Goal: Information Seeking & Learning: Learn about a topic

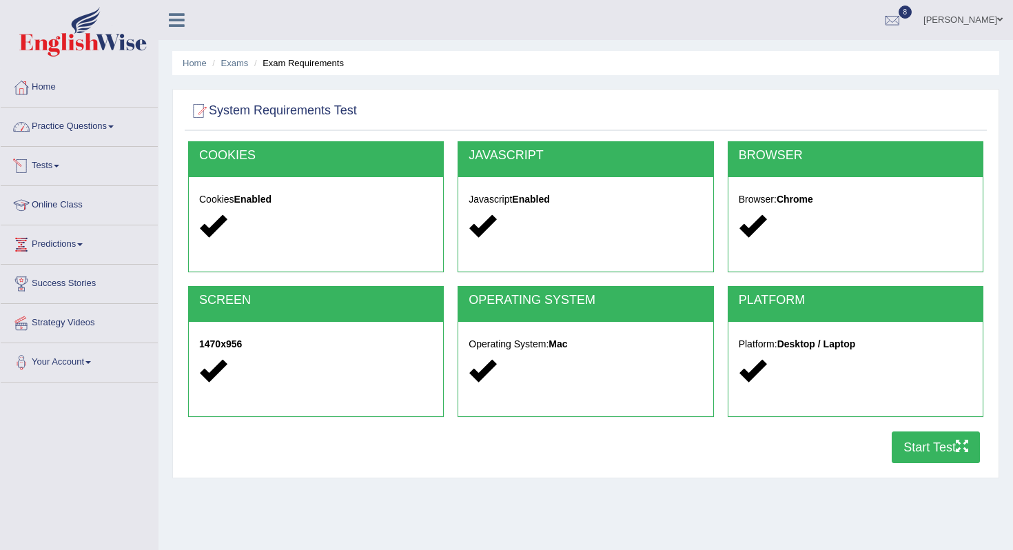
click at [58, 88] on link "Home" at bounding box center [79, 85] width 157 height 34
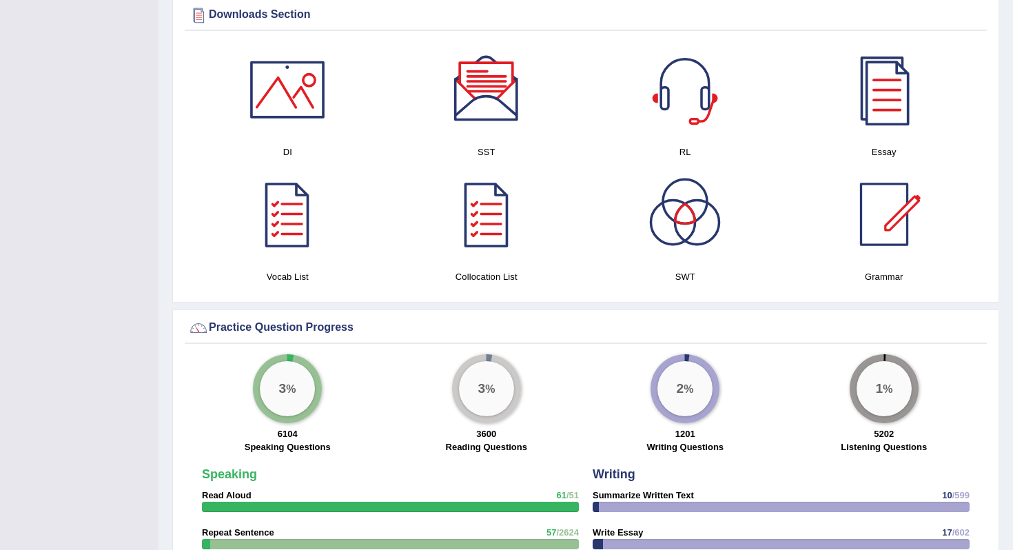
scroll to position [711, 0]
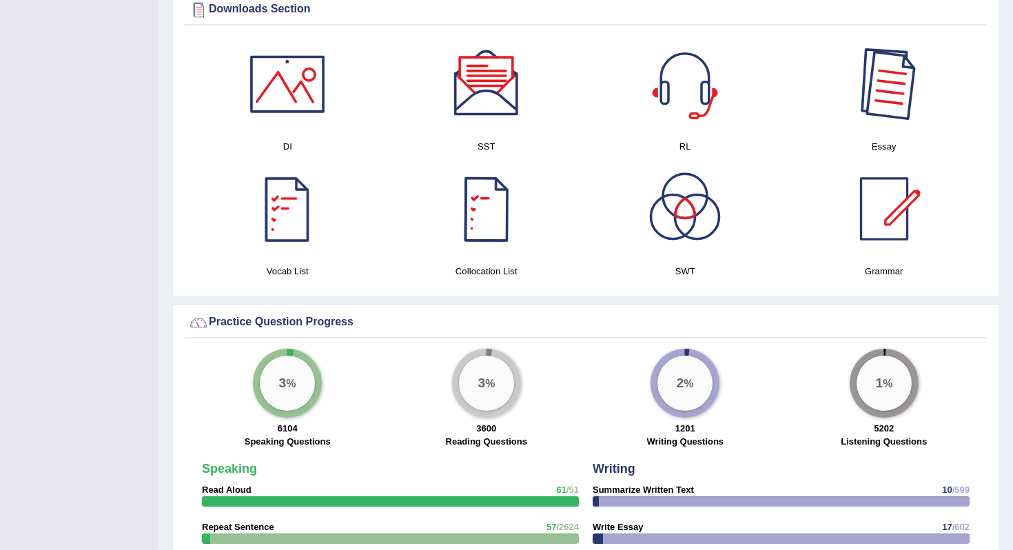
click at [875, 108] on div at bounding box center [884, 84] width 97 height 97
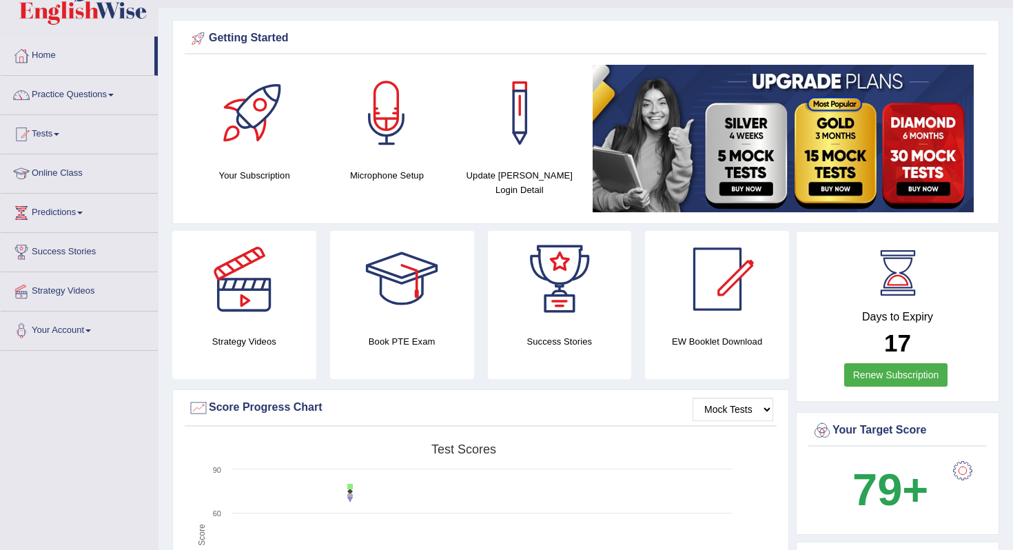
scroll to position [0, 0]
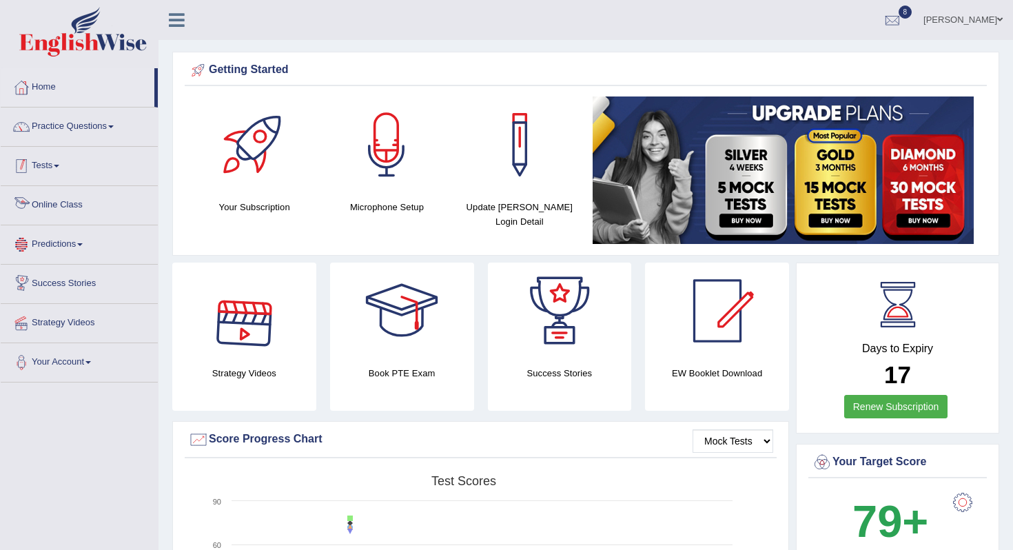
click at [61, 161] on link "Tests" at bounding box center [79, 164] width 157 height 34
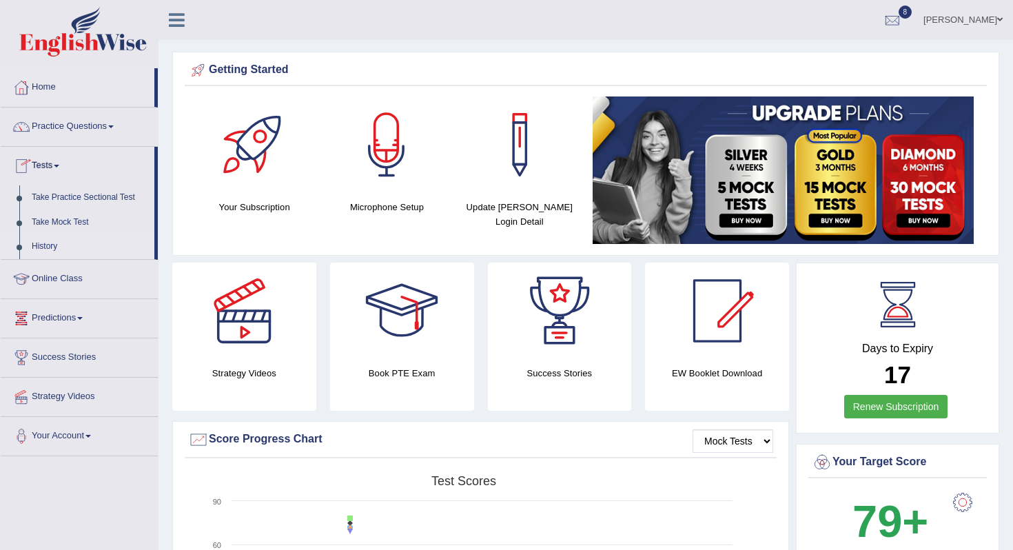
click at [51, 244] on link "History" at bounding box center [90, 246] width 129 height 25
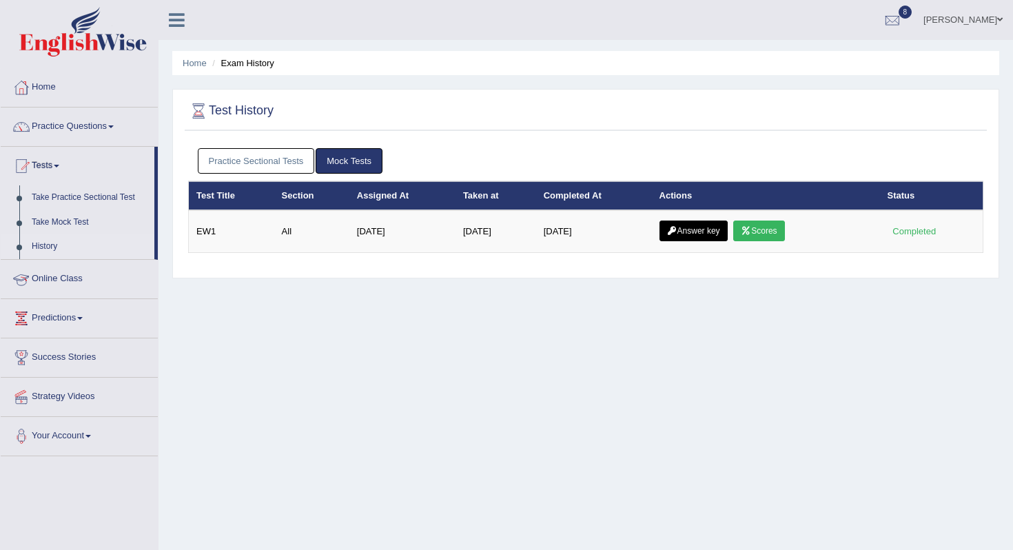
click at [261, 160] on link "Practice Sectional Tests" at bounding box center [256, 161] width 117 height 26
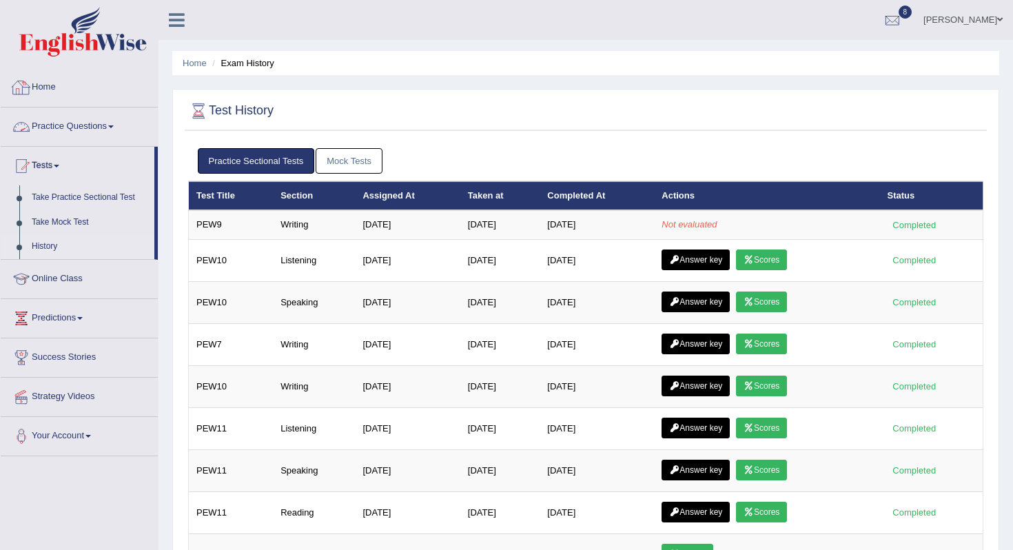
click at [66, 85] on link "Home" at bounding box center [79, 85] width 157 height 34
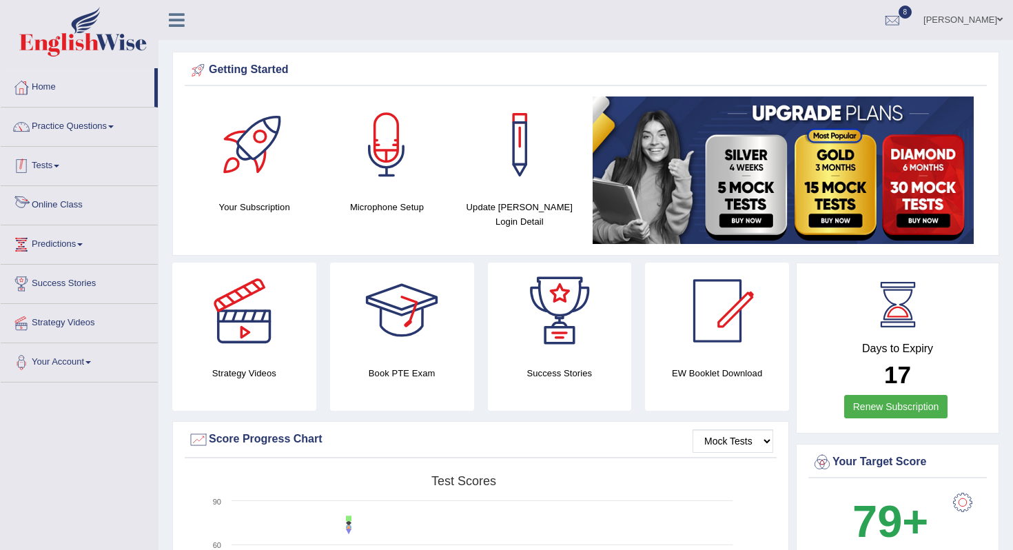
click at [59, 166] on span at bounding box center [57, 166] width 6 height 3
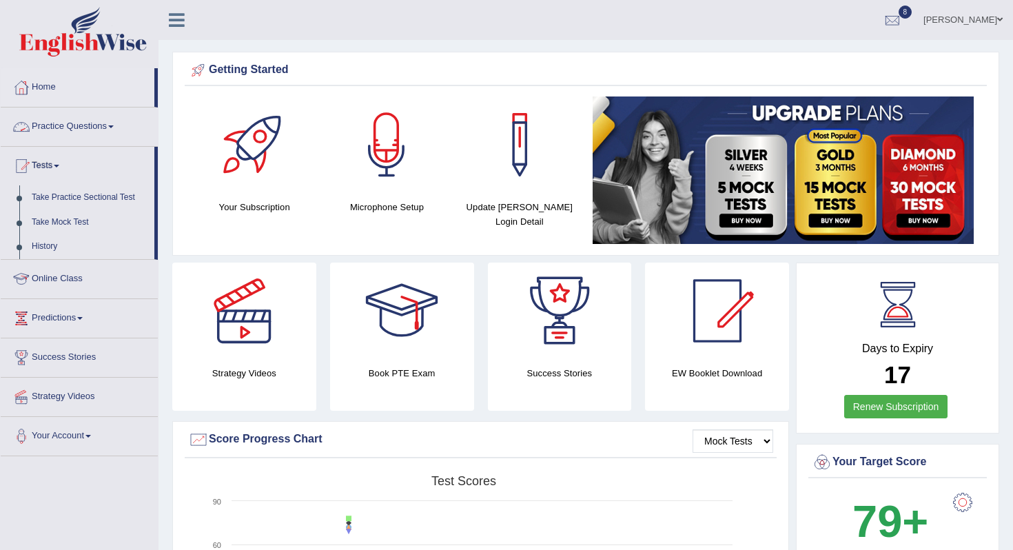
click at [48, 124] on link "Practice Questions" at bounding box center [79, 125] width 157 height 34
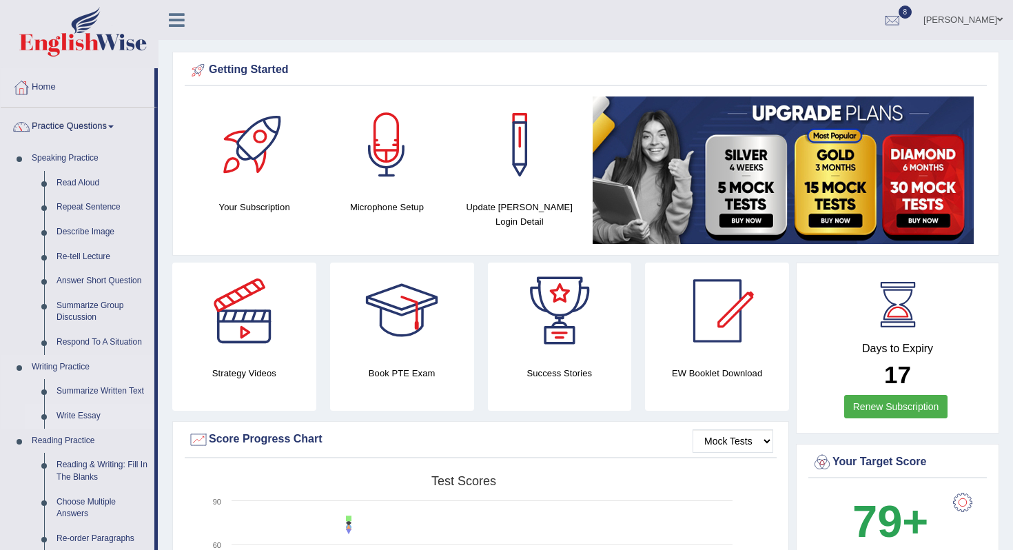
click at [89, 421] on link "Write Essay" at bounding box center [102, 416] width 104 height 25
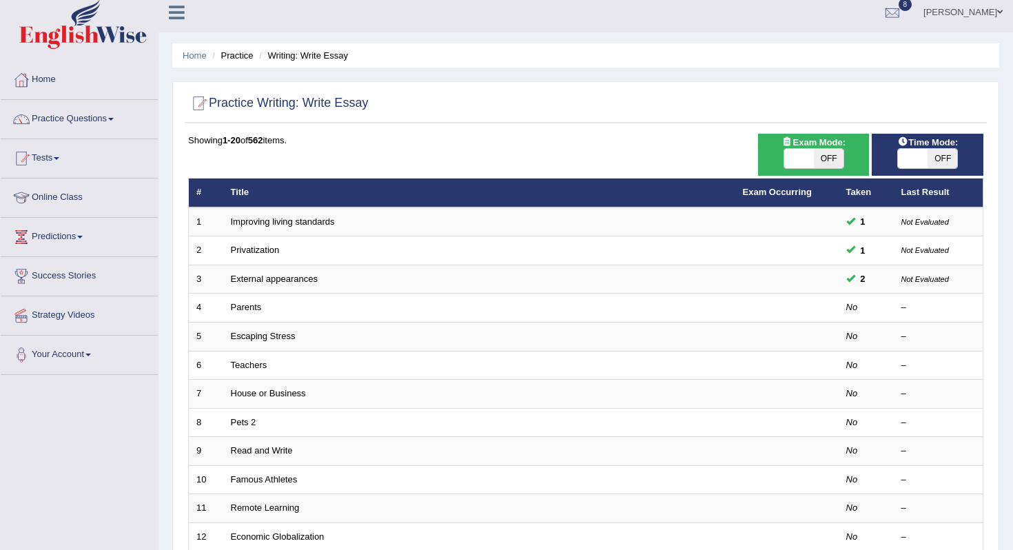
scroll to position [15, 0]
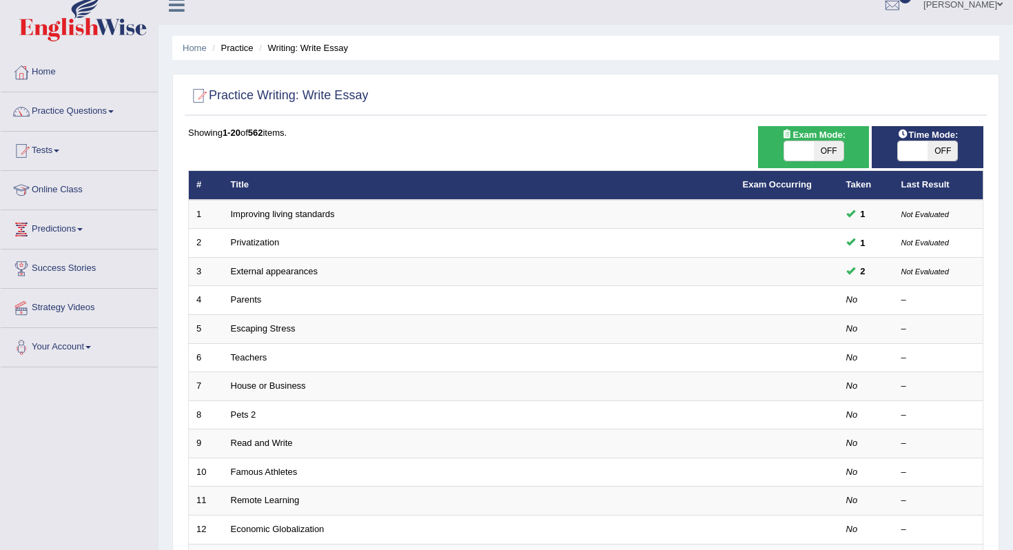
click at [824, 153] on span "OFF" at bounding box center [829, 150] width 30 height 19
checkbox input "true"
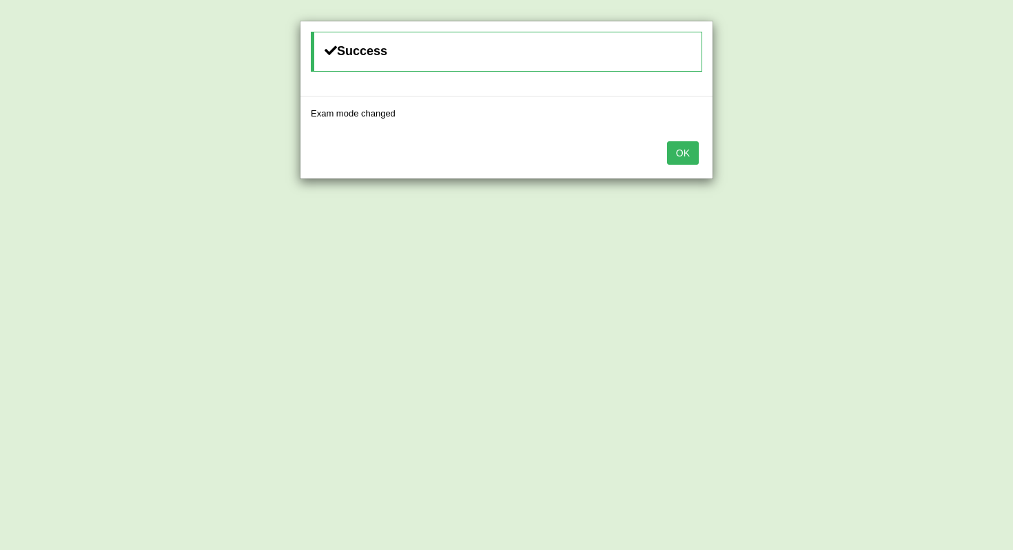
click at [688, 150] on button "OK" at bounding box center [683, 152] width 32 height 23
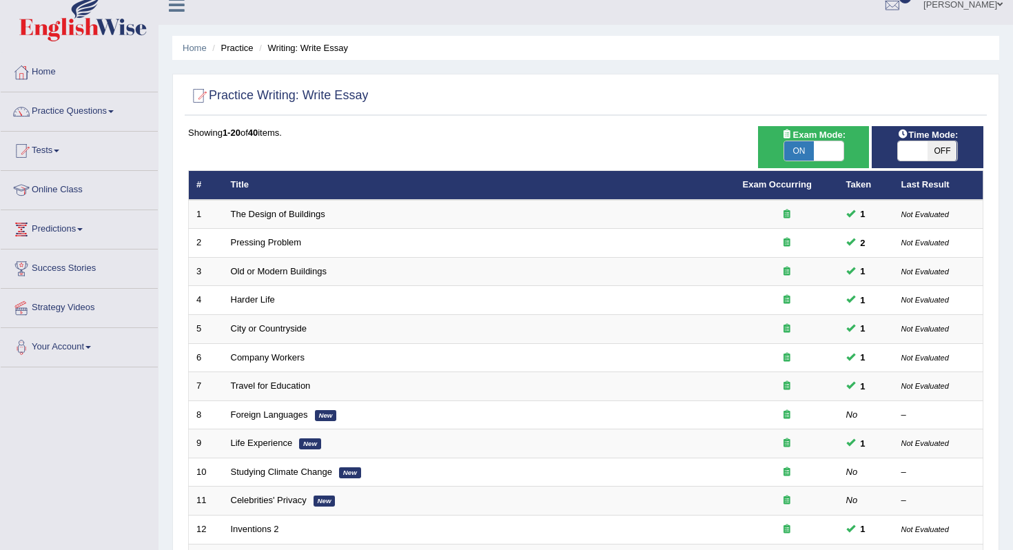
click at [942, 152] on span "OFF" at bounding box center [943, 150] width 30 height 19
checkbox input "true"
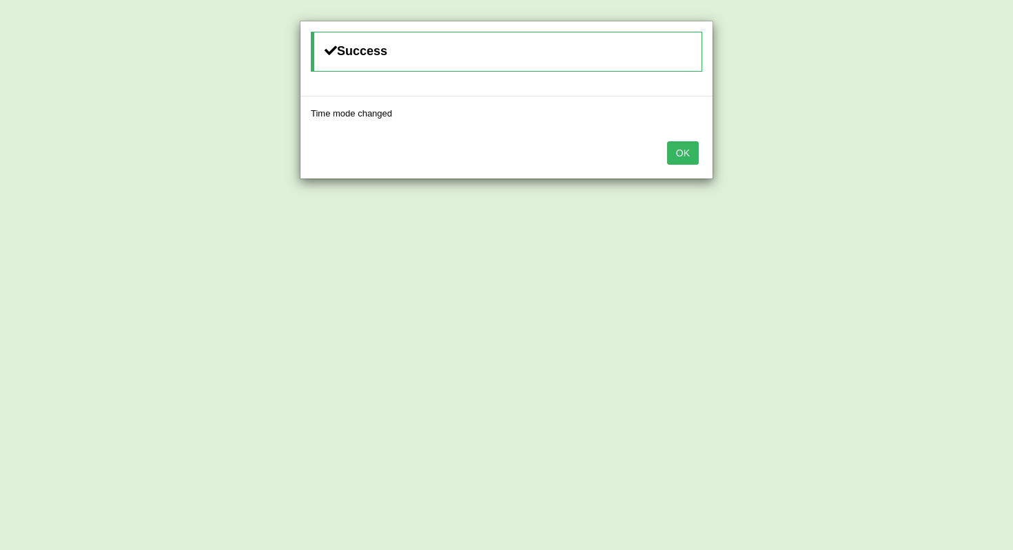
click at [691, 159] on button "OK" at bounding box center [683, 152] width 32 height 23
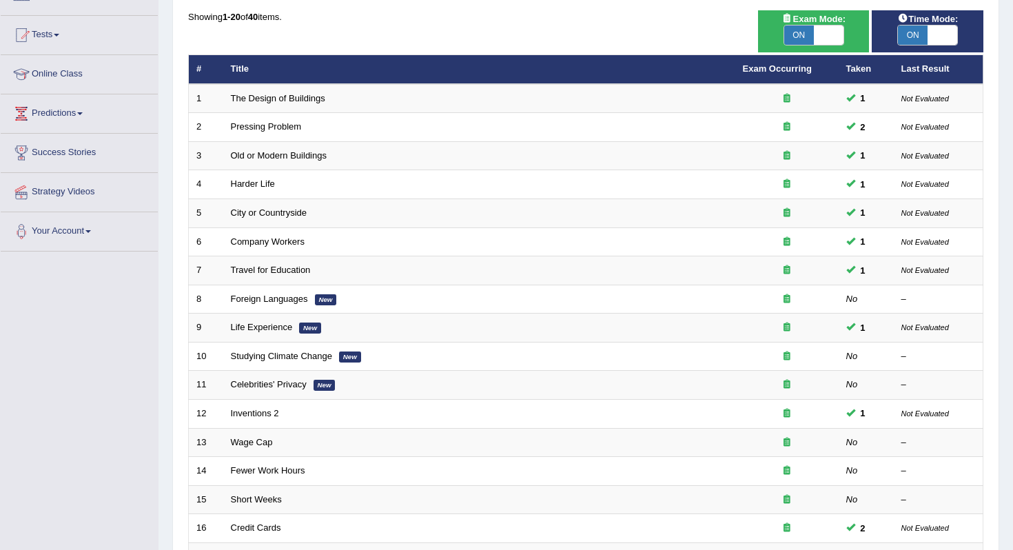
scroll to position [136, 0]
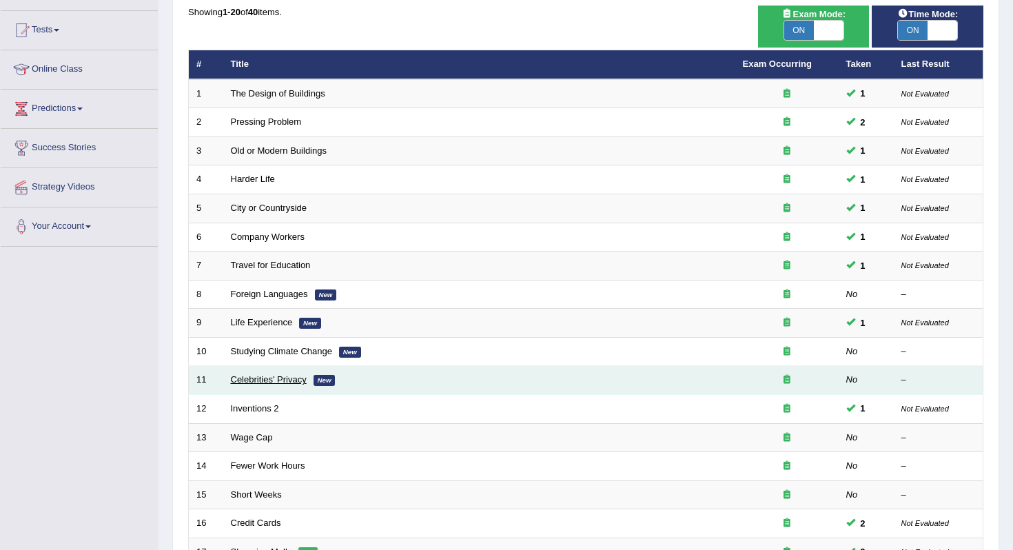
click at [290, 378] on link "Celebrities' Privacy" at bounding box center [269, 379] width 76 height 10
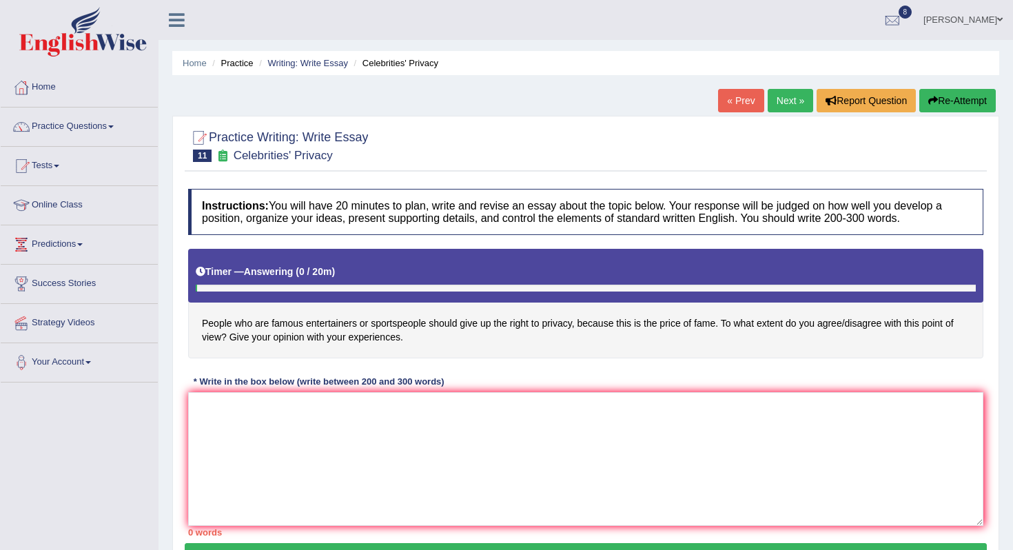
drag, startPoint x: 203, startPoint y: 325, endPoint x: 276, endPoint y: 331, distance: 73.3
click at [276, 330] on h4 "People who are famous entertainers or sportspeople should give up the right to …" at bounding box center [586, 304] width 796 height 110
click at [95, 83] on link "Home" at bounding box center [79, 85] width 157 height 34
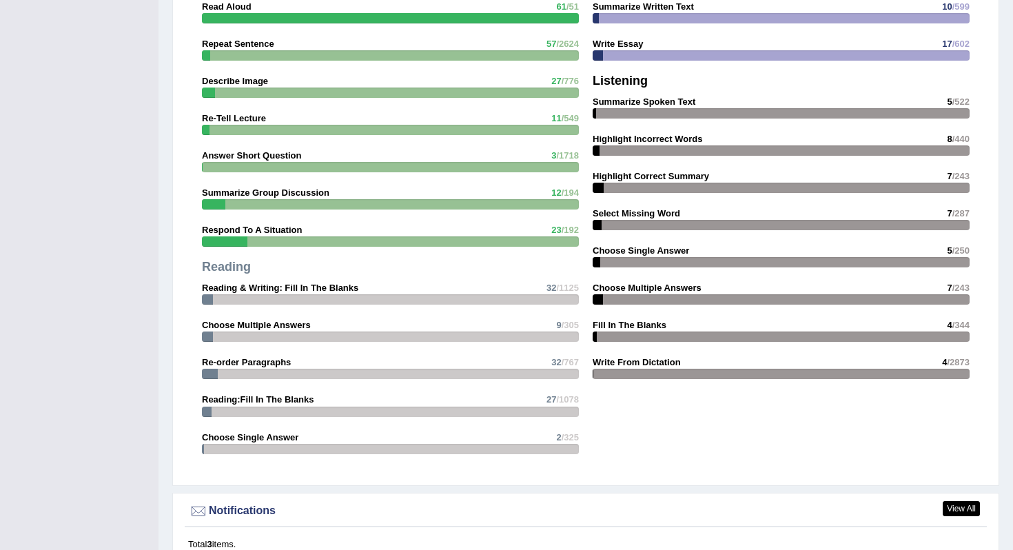
scroll to position [1186, 0]
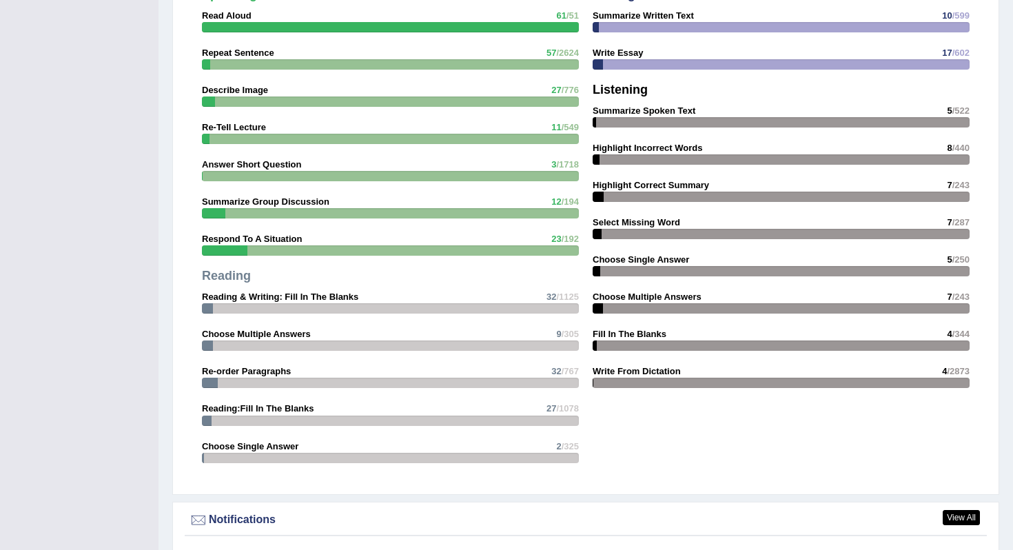
click at [338, 298] on strong "Reading & Writing: Fill In The Blanks" at bounding box center [280, 297] width 156 height 10
click at [338, 299] on strong "Reading & Writing: Fill In The Blanks" at bounding box center [280, 297] width 156 height 10
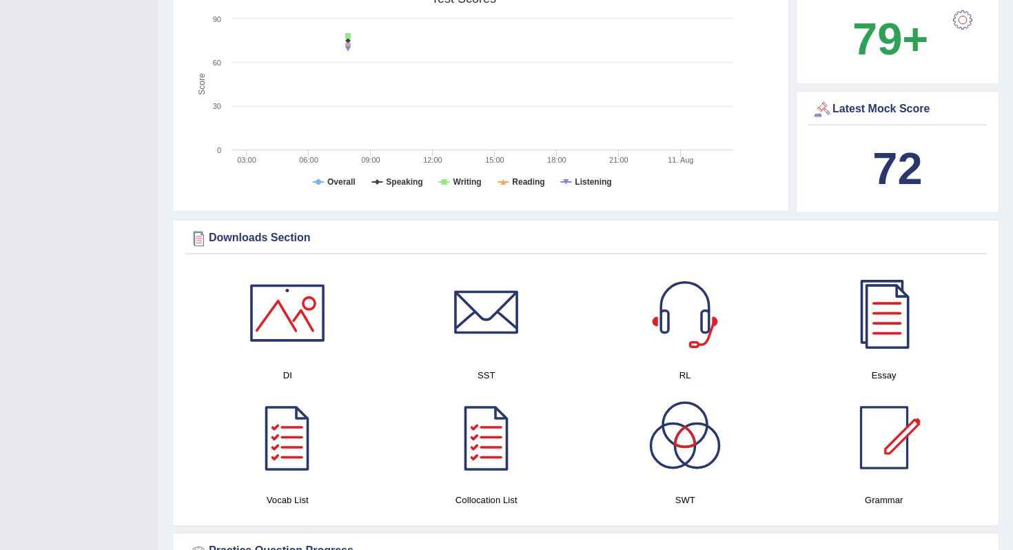
scroll to position [478, 0]
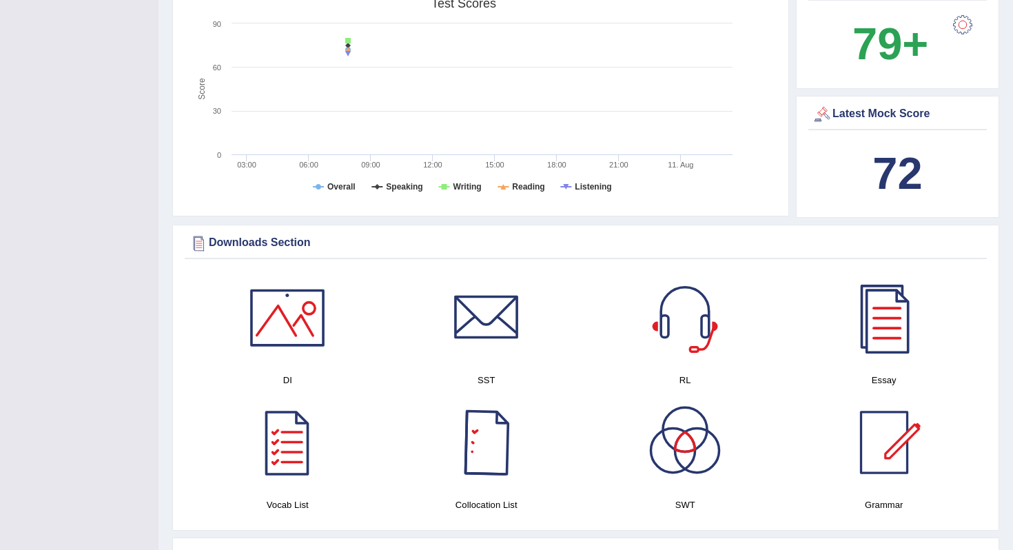
click at [498, 449] on div at bounding box center [486, 442] width 97 height 97
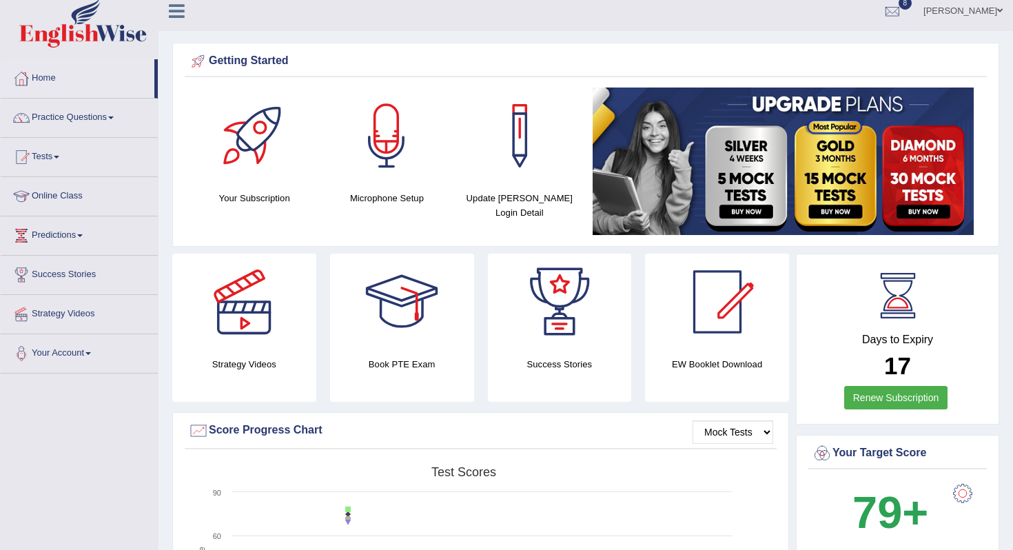
scroll to position [0, 0]
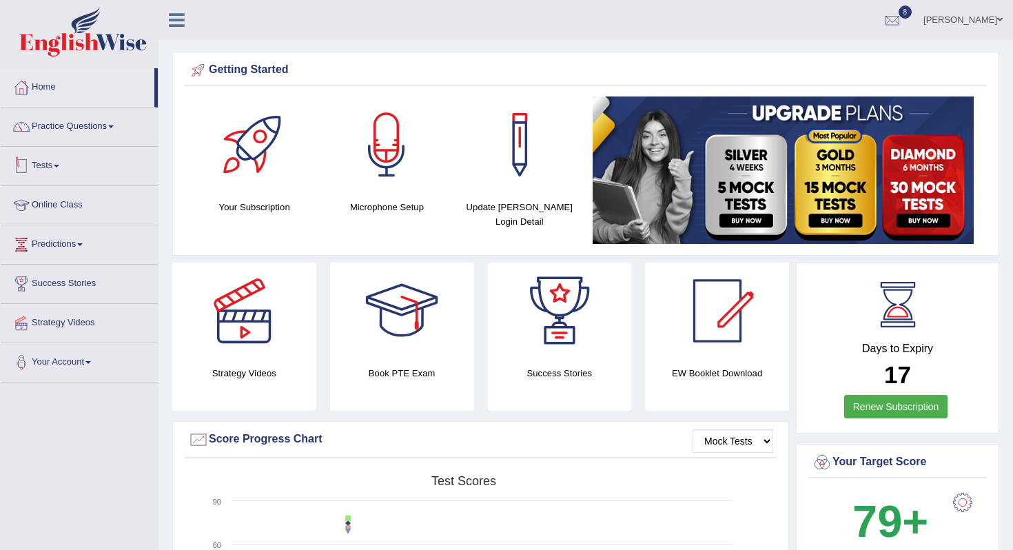
click at [88, 128] on link "Practice Questions" at bounding box center [79, 125] width 157 height 34
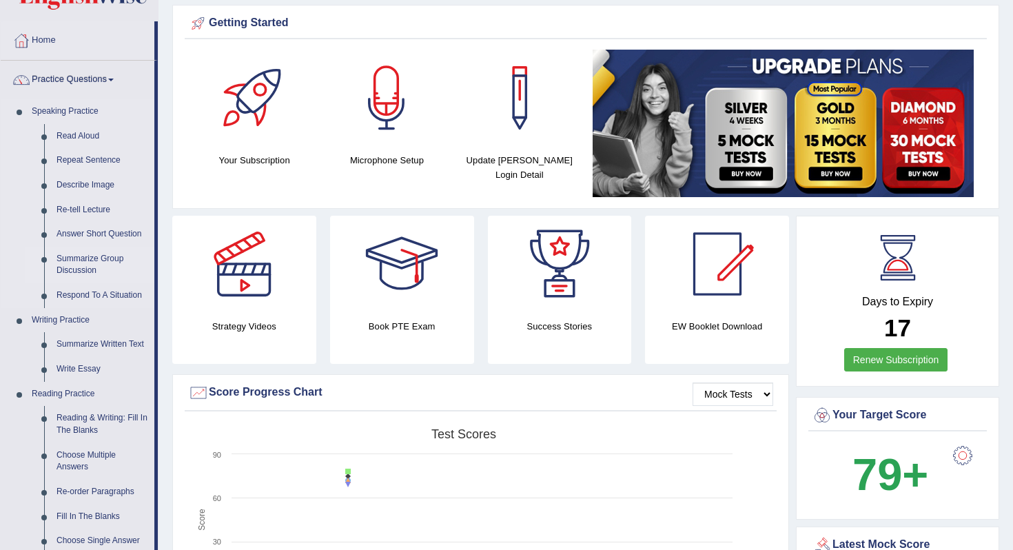
scroll to position [42, 0]
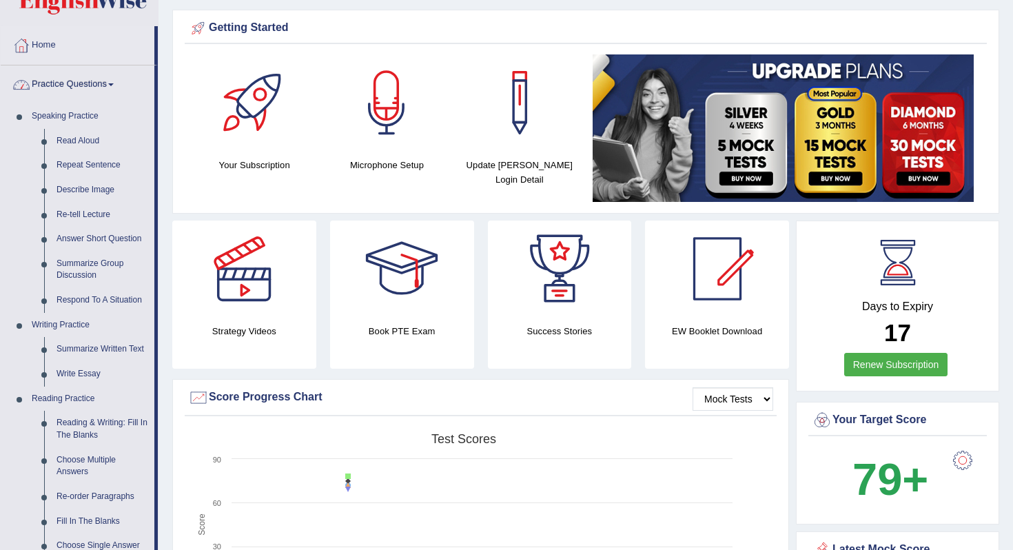
click at [82, 85] on link "Practice Questions" at bounding box center [78, 82] width 154 height 34
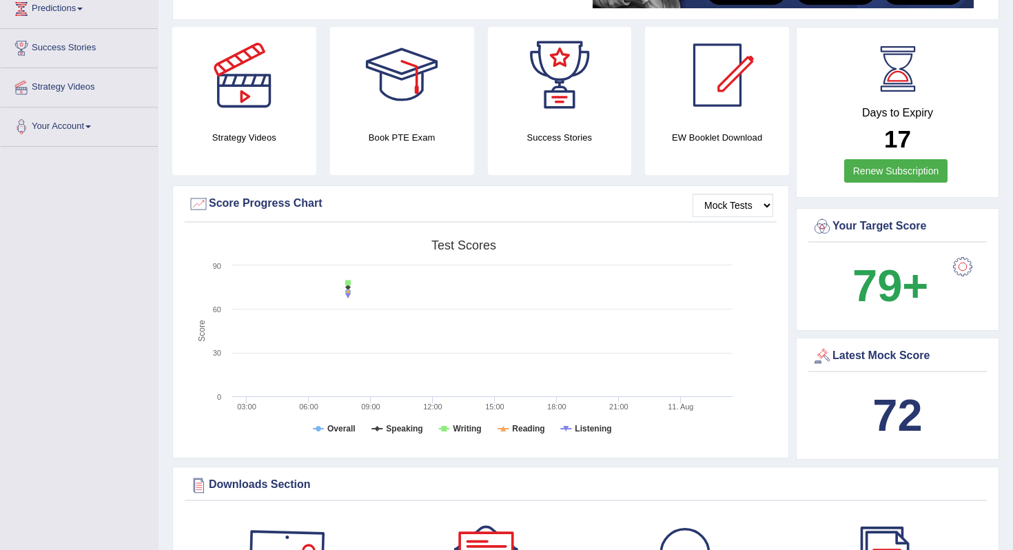
scroll to position [0, 0]
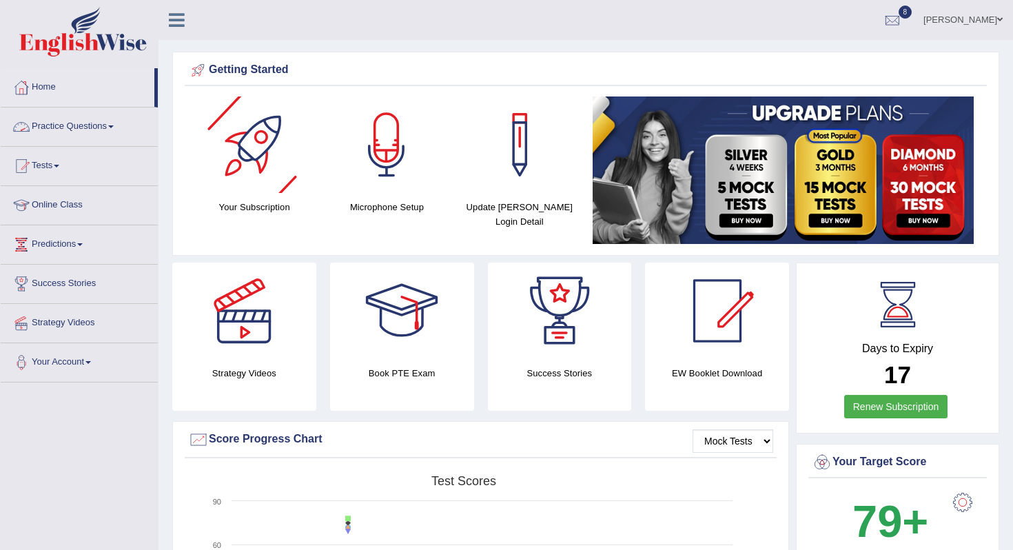
click at [119, 131] on link "Practice Questions" at bounding box center [79, 125] width 157 height 34
